Goal: Task Accomplishment & Management: Complete application form

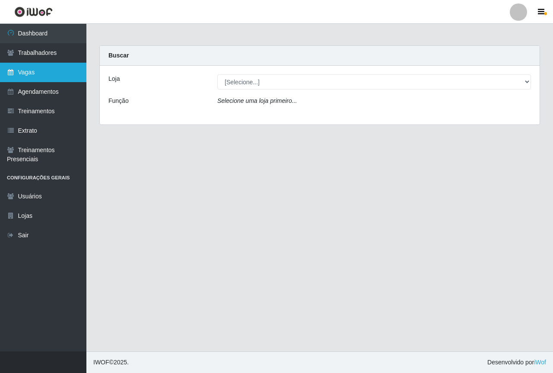
click at [41, 76] on link "Vagas" at bounding box center [43, 72] width 86 height 19
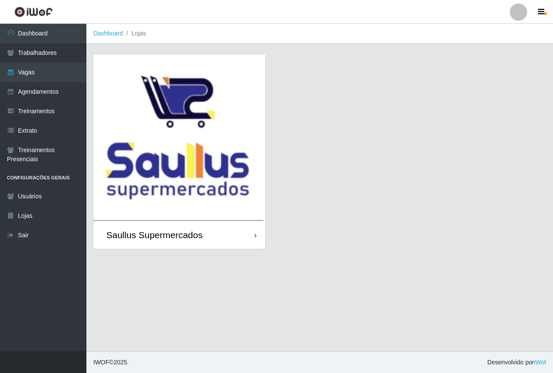
click at [149, 120] on img at bounding box center [179, 137] width 172 height 166
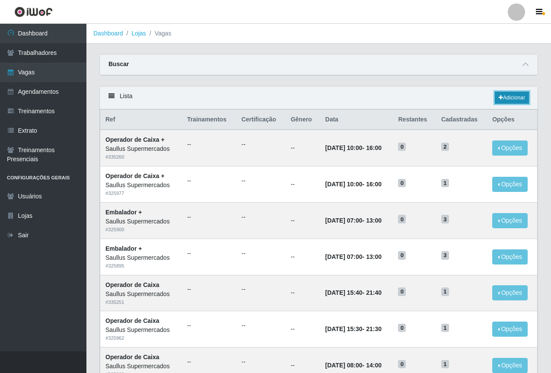
click at [501, 99] on link "Adicionar" at bounding box center [512, 98] width 34 height 12
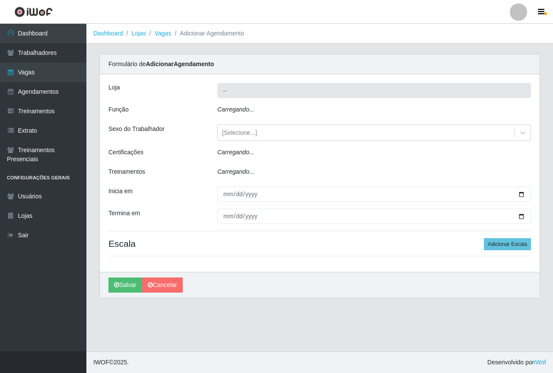
type input "Saullus Supermercados"
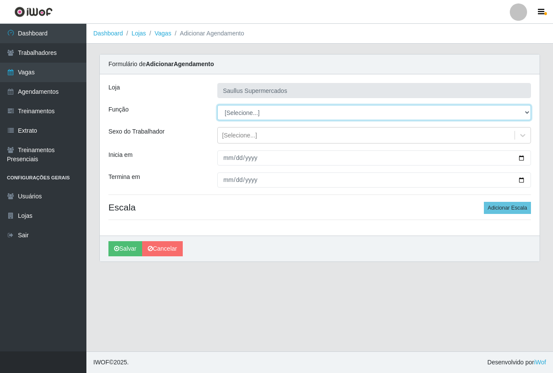
click at [255, 110] on select "[Selecione...] ASG ASG + ASG ++ Balconista de Açougue Balconista de Açougue + B…" at bounding box center [374, 112] width 314 height 15
select select "115"
click at [217, 105] on select "[Selecione...] ASG ASG + ASG ++ Balconista de Açougue Balconista de Açougue + B…" at bounding box center [374, 112] width 314 height 15
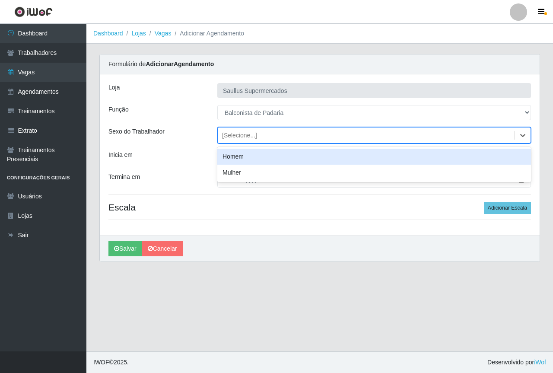
click at [228, 133] on div "[Selecione...]" at bounding box center [239, 135] width 35 height 9
click at [193, 149] on div "[PERSON_NAME] Supermercados Função [Selecione...] ASG ASG + ASG ++ Balconista d…" at bounding box center [320, 154] width 440 height 161
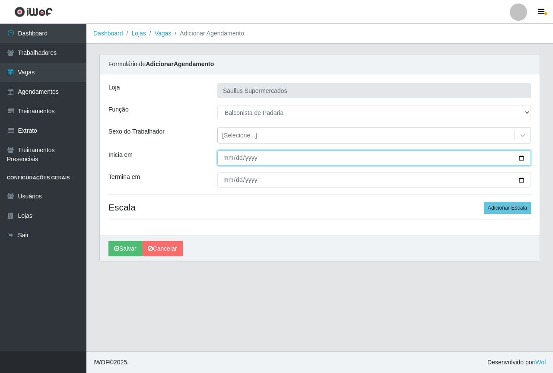
click at [224, 158] on input "Inicia em" at bounding box center [374, 157] width 314 height 15
type input "[DATE]"
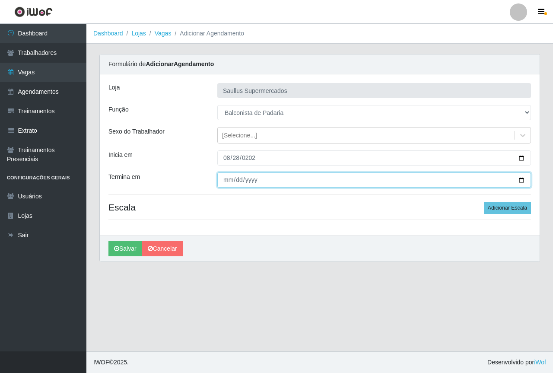
click at [232, 181] on input "Termina em" at bounding box center [374, 179] width 314 height 15
type input "[DATE]"
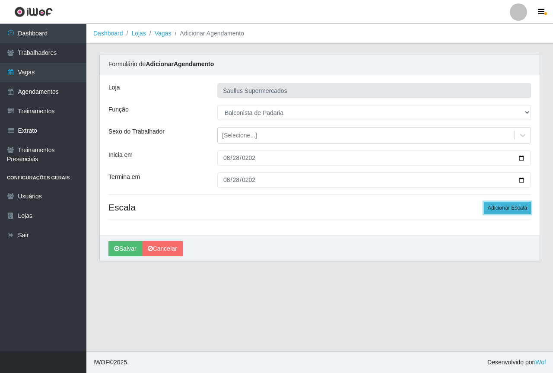
click at [496, 207] on button "Adicionar Escala" at bounding box center [507, 208] width 47 height 12
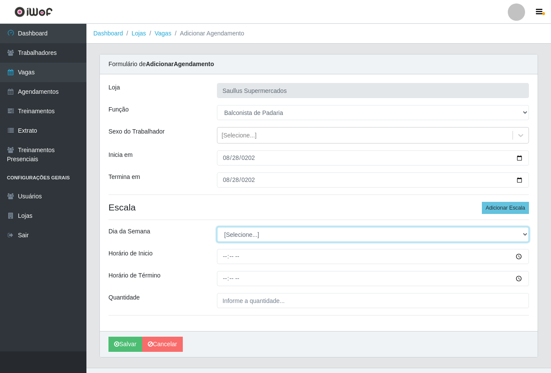
click at [277, 232] on select "[Selecione...] Segunda Terça Quarta Quinta Sexta Sábado Domingo" at bounding box center [373, 234] width 312 height 15
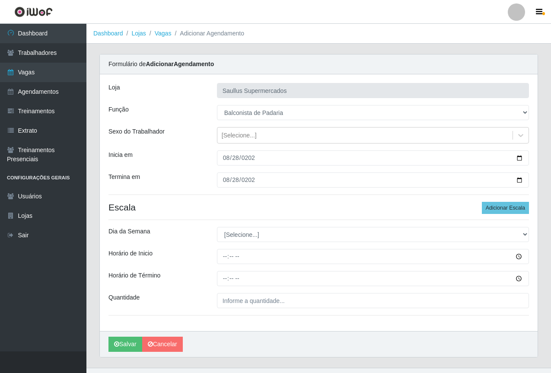
click at [197, 308] on div "Quantidade" at bounding box center [156, 300] width 108 height 15
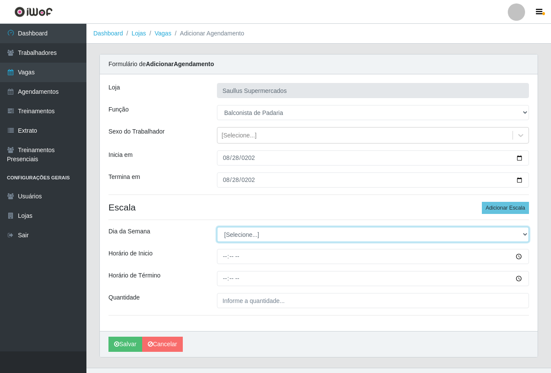
click at [232, 232] on select "[Selecione...] Segunda Terça Quarta Quinta Sexta Sábado Domingo" at bounding box center [373, 234] width 312 height 15
select select "4"
click at [217, 227] on select "[Selecione...] Segunda Terça Quarta Quinta Sexta Sábado Domingo" at bounding box center [373, 234] width 312 height 15
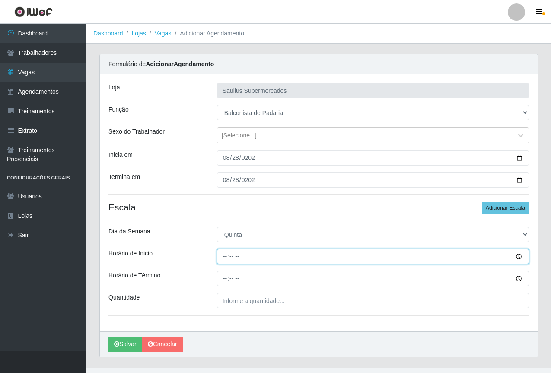
click at [222, 256] on input "Horário de Inicio" at bounding box center [373, 256] width 312 height 15
type input "08:00"
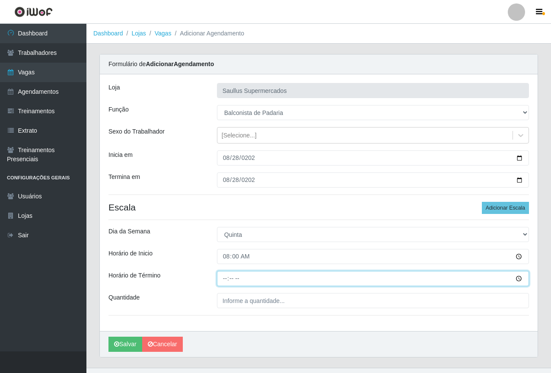
click at [219, 279] on input "Horário de Término" at bounding box center [373, 278] width 312 height 15
type input "14:00"
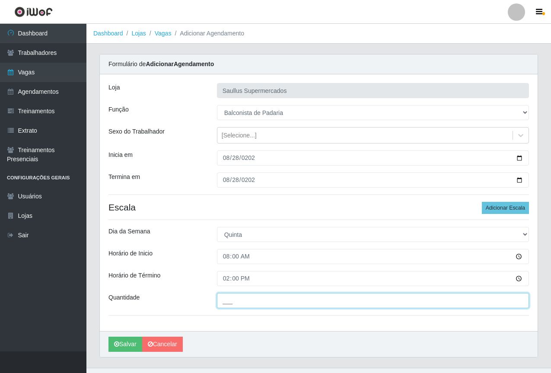
click at [265, 304] on input "___" at bounding box center [373, 300] width 312 height 15
type input "1__"
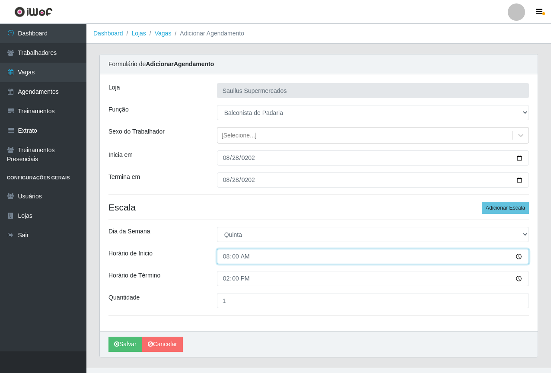
click at [225, 258] on input "08:00" at bounding box center [373, 256] width 312 height 15
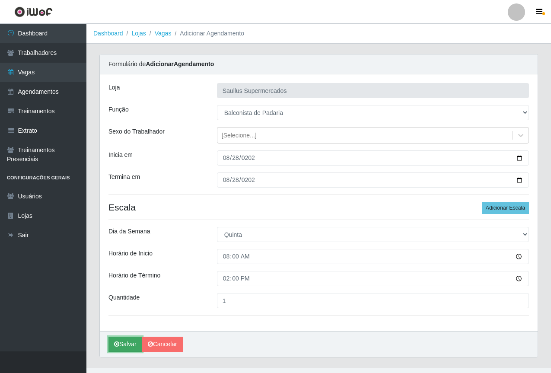
click at [120, 339] on button "Salvar" at bounding box center [125, 344] width 34 height 15
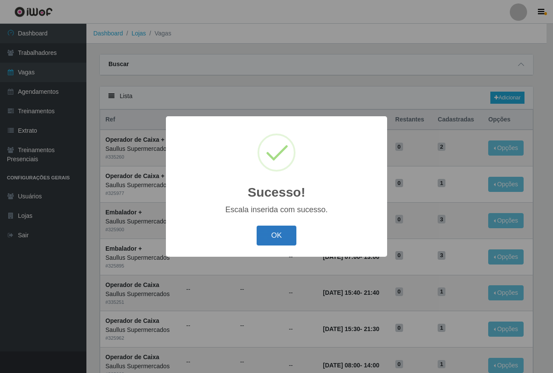
click at [280, 236] on button "OK" at bounding box center [277, 236] width 40 height 20
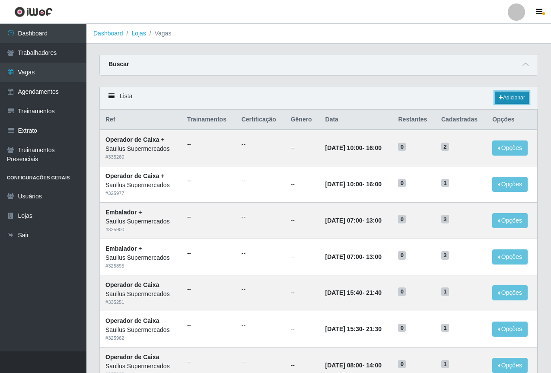
click at [508, 98] on link "Adicionar" at bounding box center [512, 98] width 34 height 12
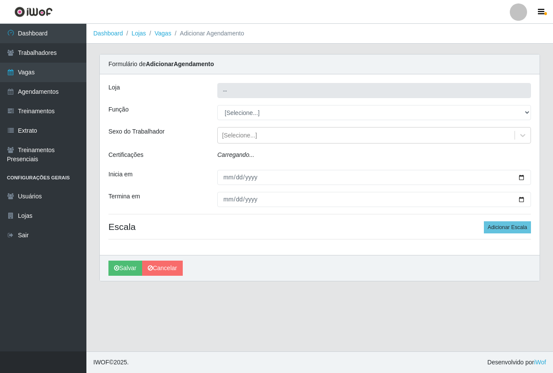
type input "Saullus Supermercados"
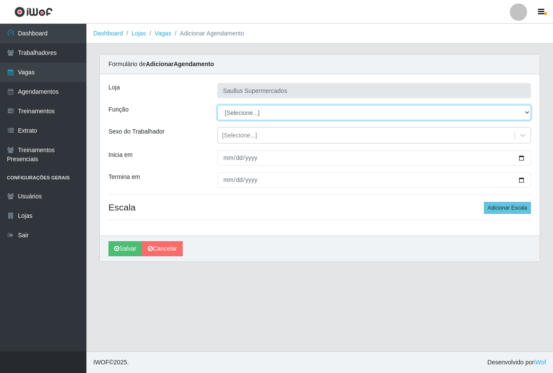
click at [228, 116] on select "[Selecione...] ASG ASG + ASG ++ Balconista de Açougue Balconista de Açougue + B…" at bounding box center [374, 112] width 314 height 15
select select "115"
click at [217, 105] on select "[Selecione...] ASG ASG + ASG ++ Balconista de Açougue Balconista de Açougue + B…" at bounding box center [374, 112] width 314 height 15
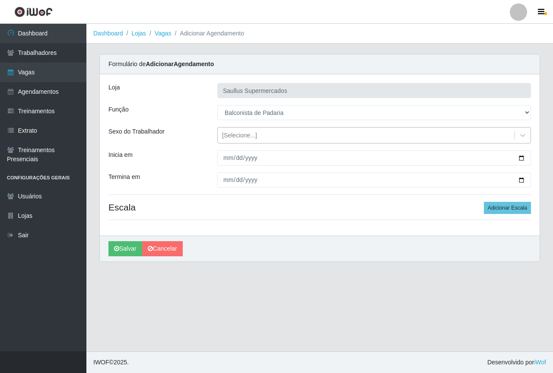
click at [227, 132] on div "[Selecione...]" at bounding box center [239, 135] width 35 height 9
click at [198, 164] on div "Inicia em" at bounding box center [156, 157] width 109 height 15
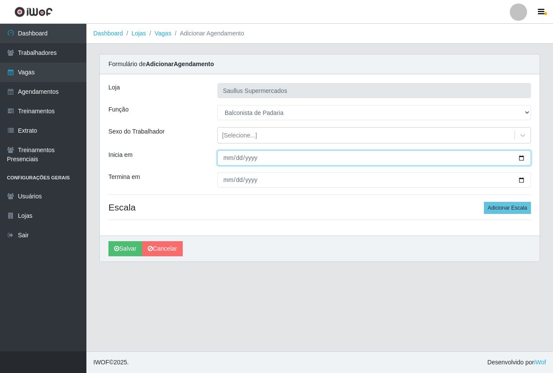
click at [225, 154] on input "Inicia em" at bounding box center [374, 157] width 314 height 15
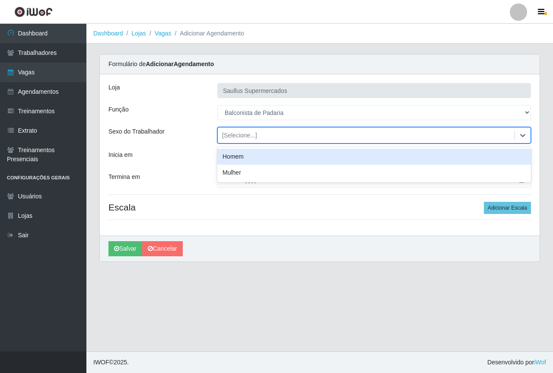
drag, startPoint x: 256, startPoint y: 134, endPoint x: 241, endPoint y: 133, distance: 14.7
click at [254, 134] on div "[Selecione...]" at bounding box center [366, 135] width 297 height 14
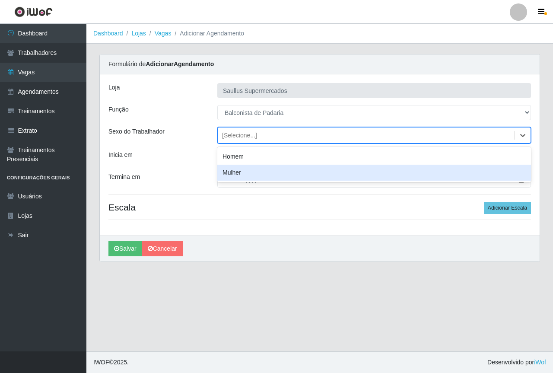
click at [224, 173] on div "Mulher" at bounding box center [374, 173] width 314 height 16
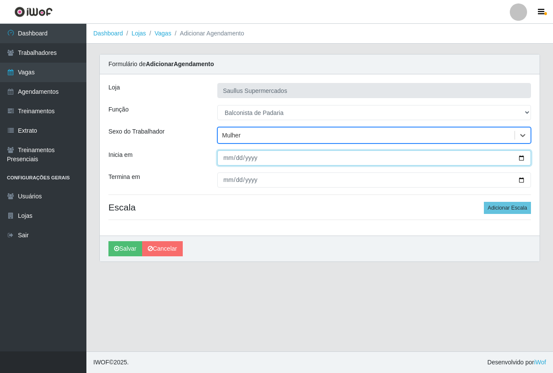
click at [221, 162] on input "Inicia em" at bounding box center [374, 157] width 314 height 15
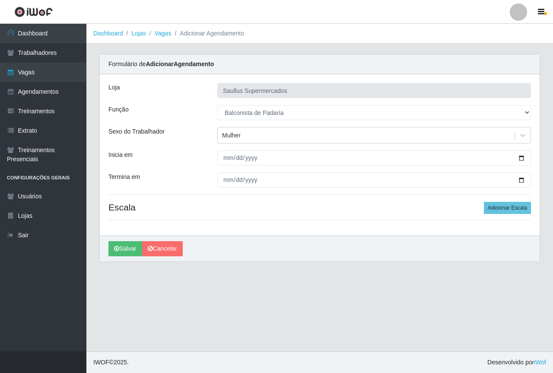
click at [285, 311] on main "Dashboard Lojas Vagas Adicionar Agendamento Carregando... Formulário de Adicion…" at bounding box center [319, 187] width 467 height 327
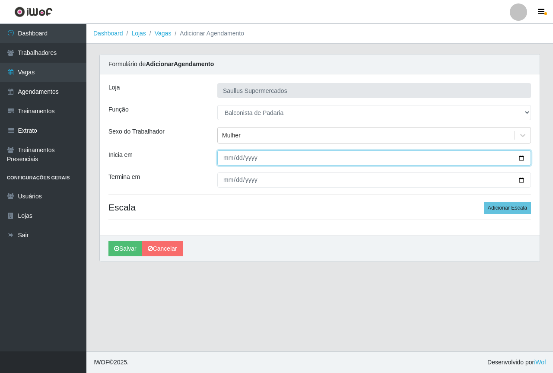
click at [241, 159] on input "Inicia em" at bounding box center [374, 157] width 314 height 15
type input "[DATE]"
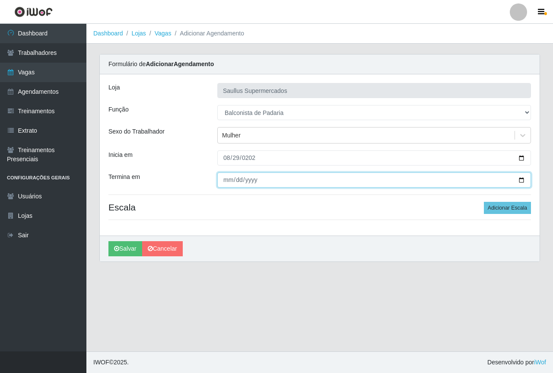
click at [220, 183] on input "Termina em" at bounding box center [374, 179] width 314 height 15
type input "[DATE]"
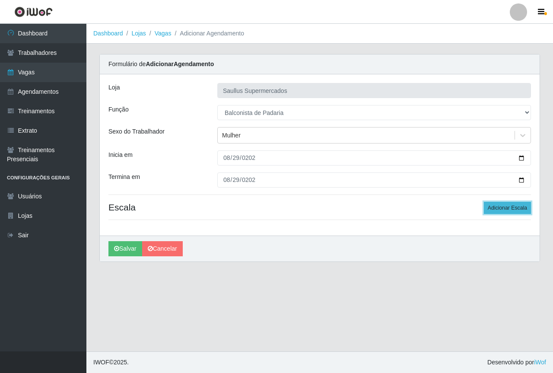
click at [505, 209] on button "Adicionar Escala" at bounding box center [507, 208] width 47 height 12
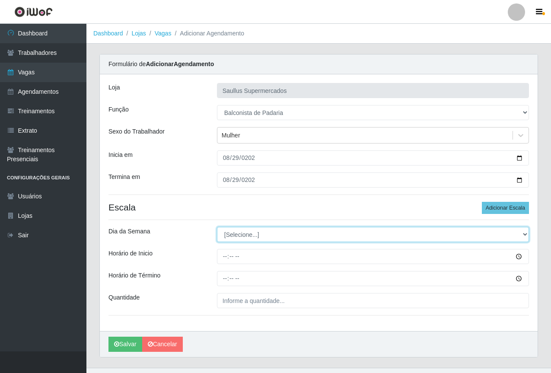
click at [263, 236] on select "[Selecione...] Segunda Terça Quarta Quinta Sexta Sábado Domingo" at bounding box center [373, 234] width 312 height 15
select select "5"
click at [217, 227] on select "[Selecione...] Segunda Terça Quarta Quinta Sexta Sábado Domingo" at bounding box center [373, 234] width 312 height 15
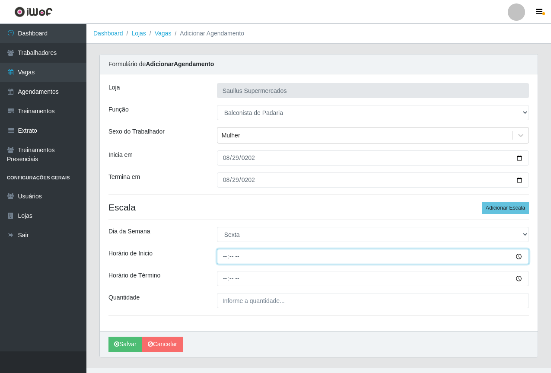
click at [222, 259] on input "Horário de Inicio" at bounding box center [373, 256] width 312 height 15
type input "15:00"
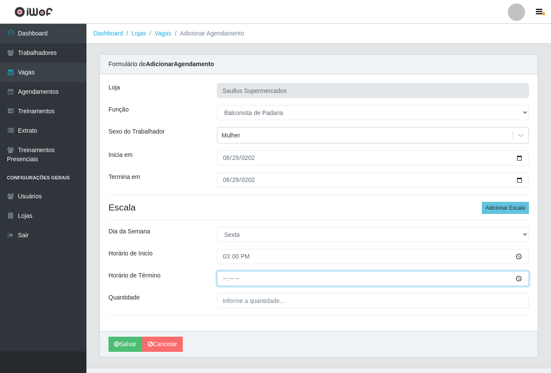
click at [224, 279] on input "Horário de Término" at bounding box center [373, 278] width 312 height 15
type input "21:00"
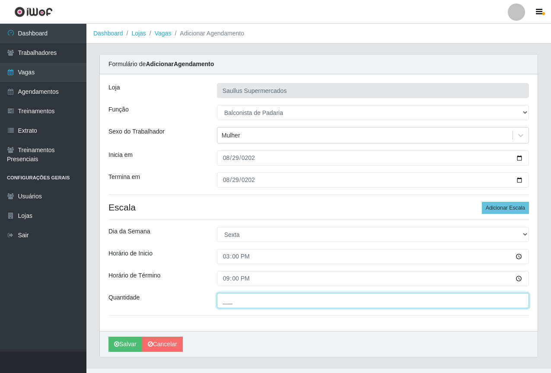
drag, startPoint x: 239, startPoint y: 295, endPoint x: 245, endPoint y: 307, distance: 13.0
click at [239, 295] on input "___" at bounding box center [373, 300] width 312 height 15
type input "1__"
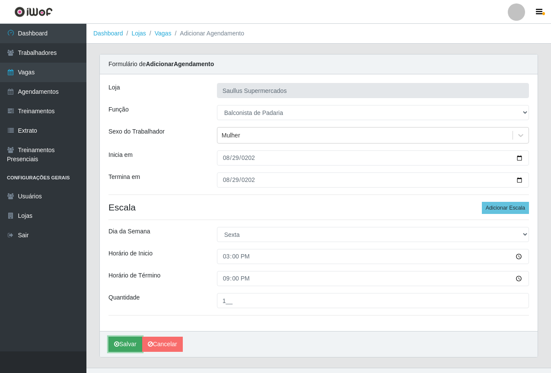
click at [119, 346] on button "Salvar" at bounding box center [125, 344] width 34 height 15
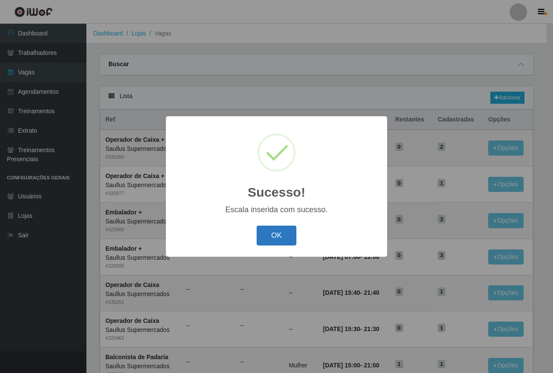
click at [267, 241] on button "OK" at bounding box center [277, 236] width 40 height 20
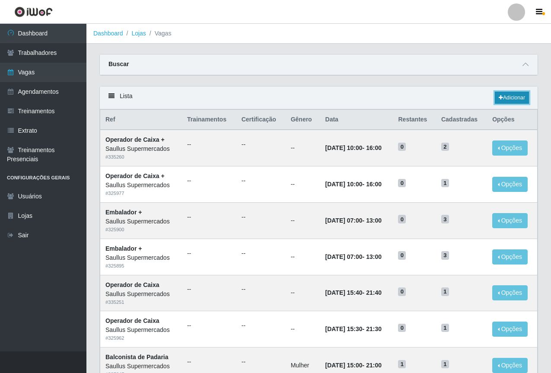
click at [520, 104] on link "Adicionar" at bounding box center [512, 98] width 34 height 12
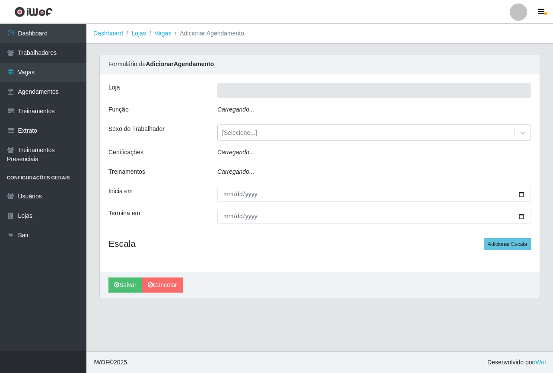
type input "Saullus Supermercados"
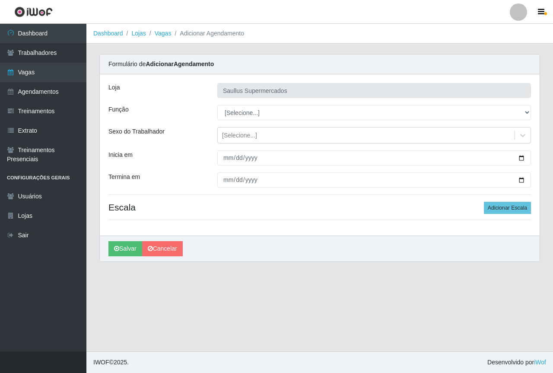
drag, startPoint x: 326, startPoint y: 325, endPoint x: 315, endPoint y: 317, distance: 14.2
click at [326, 324] on main "Dashboard Lojas Vagas Adicionar Agendamento Carregando... Formulário de Adicion…" at bounding box center [319, 187] width 467 height 327
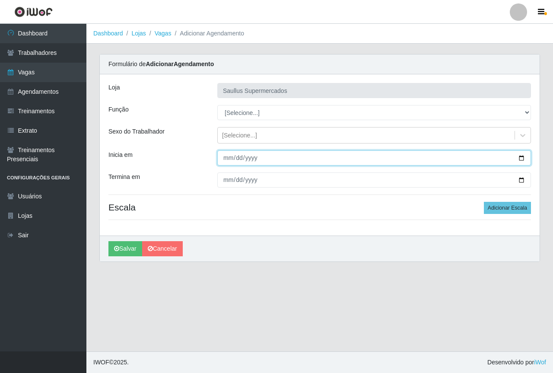
click at [226, 160] on input "Inicia em" at bounding box center [374, 157] width 314 height 15
type input "[DATE]"
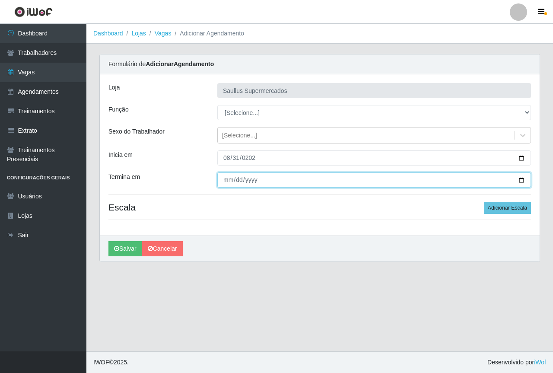
click at [226, 183] on input "Termina em" at bounding box center [374, 179] width 314 height 15
click at [223, 185] on input "Termina em" at bounding box center [374, 179] width 314 height 15
click at [224, 180] on input "Termina em" at bounding box center [374, 179] width 314 height 15
type input "[DATE]"
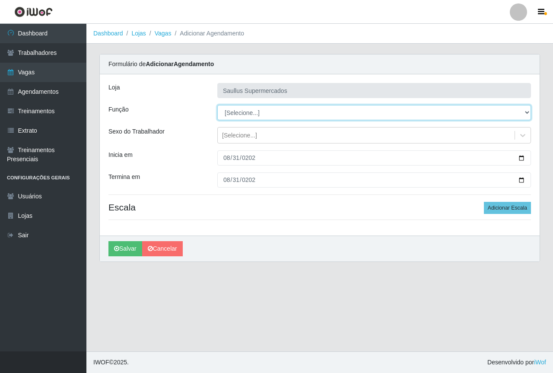
click at [248, 111] on select "[Selecione...] ASG ASG + ASG ++ Balconista de Açougue Balconista de Açougue + B…" at bounding box center [374, 112] width 314 height 15
select select "116"
click at [217, 105] on select "[Selecione...] ASG ASG + ASG ++ Balconista de Açougue Balconista de Açougue + B…" at bounding box center [374, 112] width 314 height 15
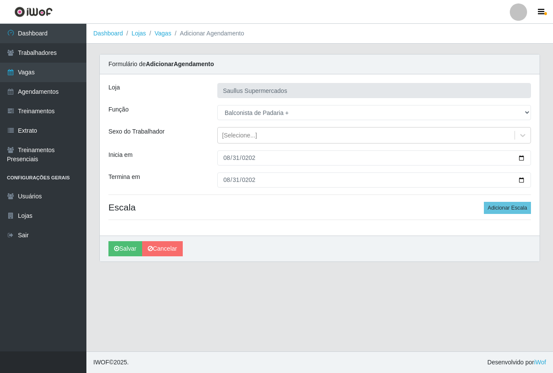
click at [506, 200] on div "[PERSON_NAME] Supermercados Função [Selecione...] ASG ASG + ASG ++ Balconista d…" at bounding box center [320, 154] width 440 height 161
click at [503, 208] on button "Adicionar Escala" at bounding box center [507, 208] width 47 height 12
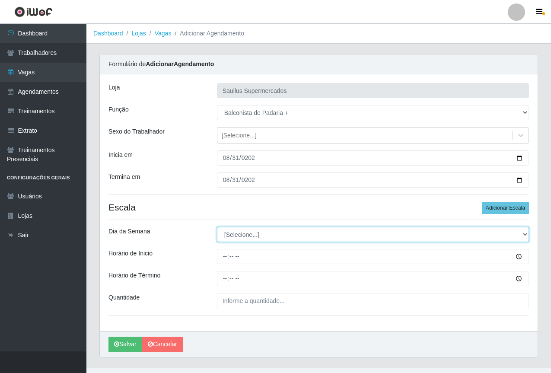
click at [256, 233] on select "[Selecione...] Segunda Terça Quarta Quinta Sexta Sábado Domingo" at bounding box center [373, 234] width 312 height 15
select select "0"
click at [217, 227] on select "[Selecione...] Segunda Terça Quarta Quinta Sexta Sábado Domingo" at bounding box center [373, 234] width 312 height 15
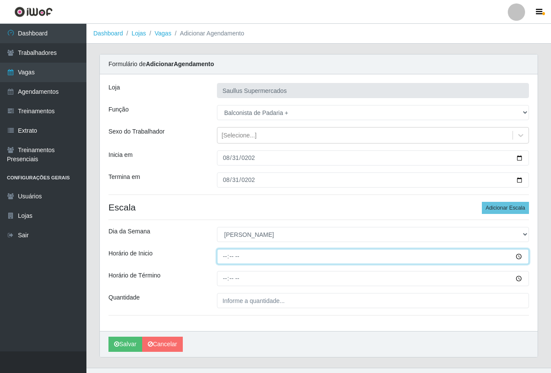
click at [225, 262] on input "Horário de Inicio" at bounding box center [373, 256] width 312 height 15
type input "08:00"
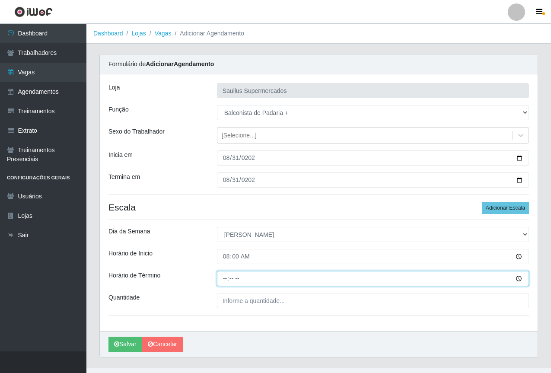
click at [219, 278] on input "Horário de Término" at bounding box center [373, 278] width 312 height 15
type input "14:00"
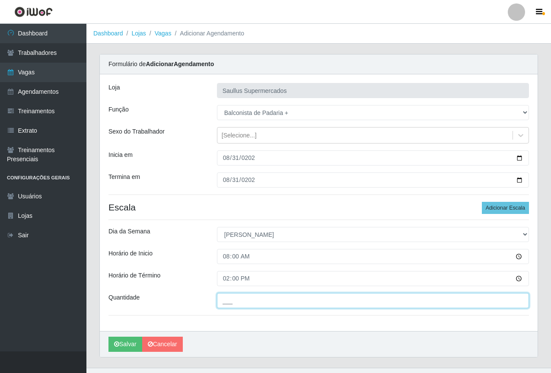
click at [222, 302] on input "___" at bounding box center [373, 300] width 312 height 15
type input "1__"
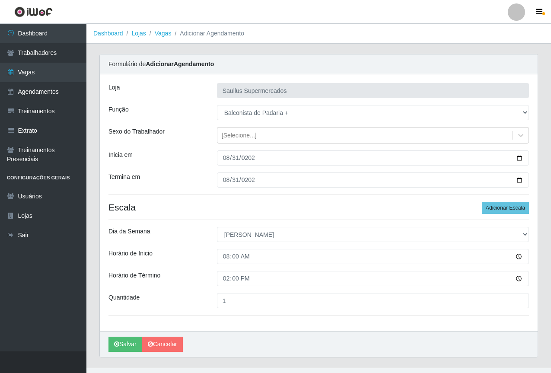
click at [234, 321] on div "[PERSON_NAME] Supermercados Função [Selecione...] ASG ASG + ASG ++ Balconista d…" at bounding box center [319, 202] width 438 height 257
click at [120, 344] on button "Salvar" at bounding box center [125, 344] width 34 height 15
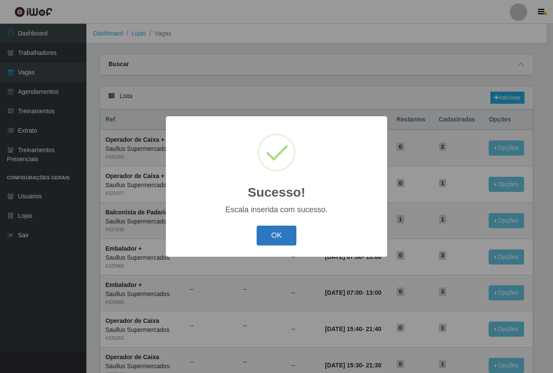
click at [281, 232] on button "OK" at bounding box center [277, 236] width 40 height 20
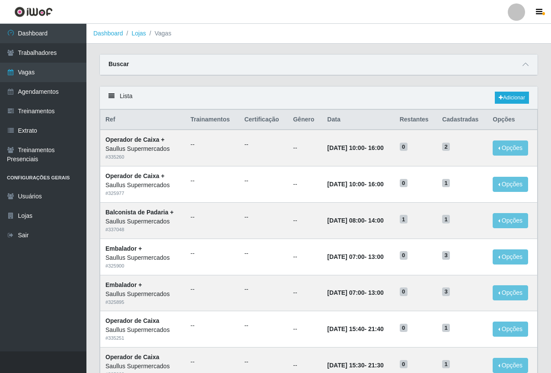
click at [432, 64] on div "Buscar" at bounding box center [319, 64] width 438 height 21
drag, startPoint x: 253, startPoint y: 35, endPoint x: 225, endPoint y: 7, distance: 40.0
click at [252, 35] on ol "Dashboard Lojas Vagas" at bounding box center [318, 34] width 464 height 20
